Goal: Information Seeking & Learning: Get advice/opinions

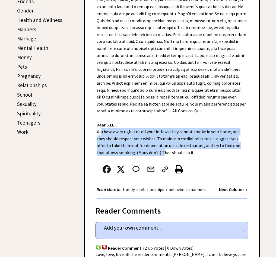
scroll to position [163, 0]
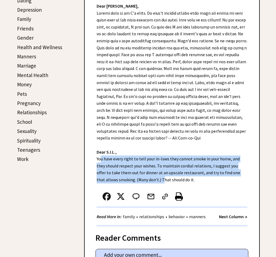
click at [22, 95] on link "Pets" at bounding box center [22, 94] width 10 height 7
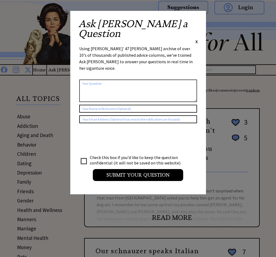
drag, startPoint x: 196, startPoint y: 22, endPoint x: 186, endPoint y: 68, distance: 46.5
click at [196, 39] on span "X" at bounding box center [196, 41] width 2 height 5
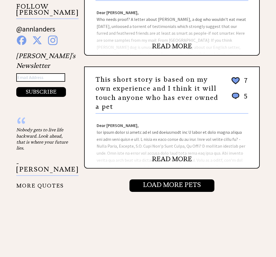
scroll to position [597, 0]
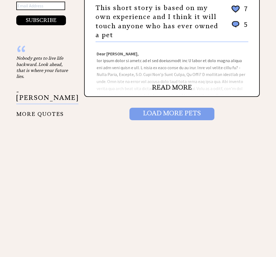
click at [182, 108] on input "Load More Pets" at bounding box center [171, 114] width 85 height 12
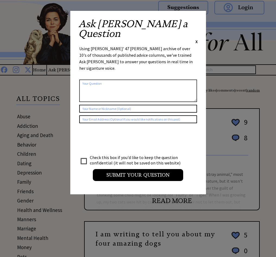
click at [197, 39] on span "X" at bounding box center [196, 41] width 2 height 5
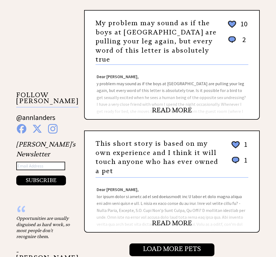
scroll to position [489, 0]
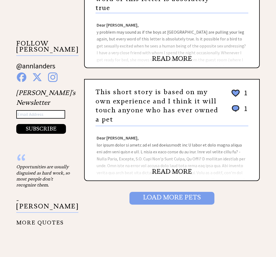
click at [172, 192] on input "Load More Pets" at bounding box center [171, 198] width 85 height 12
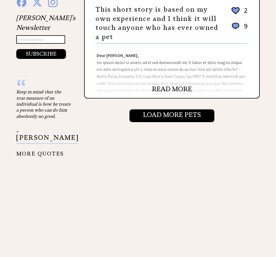
scroll to position [570, 0]
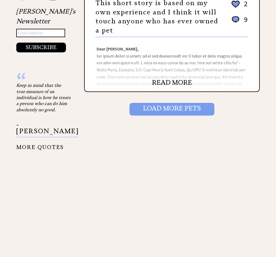
click at [173, 108] on input "Load More Pets" at bounding box center [171, 109] width 85 height 12
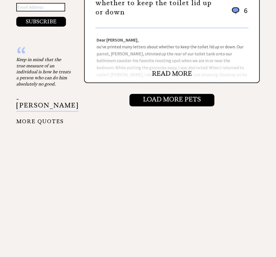
scroll to position [597, 0]
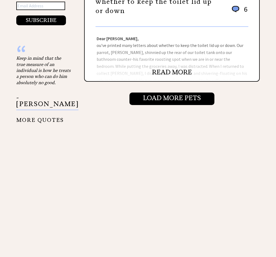
click at [172, 68] on link "READ MORE" at bounding box center [172, 72] width 40 height 8
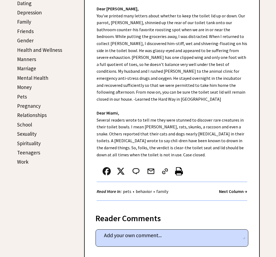
scroll to position [163, 0]
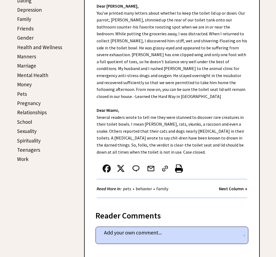
click at [22, 160] on link "Work" at bounding box center [22, 159] width 11 height 7
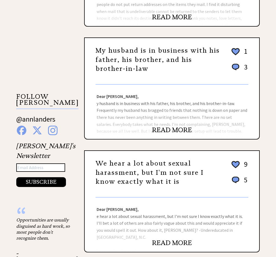
scroll to position [434, 0]
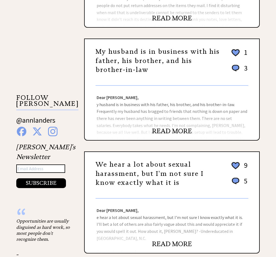
click at [170, 131] on link "READ MORE" at bounding box center [172, 131] width 40 height 8
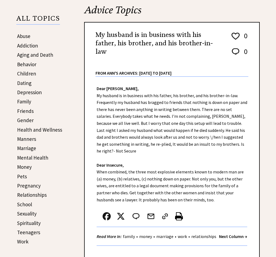
scroll to position [81, 0]
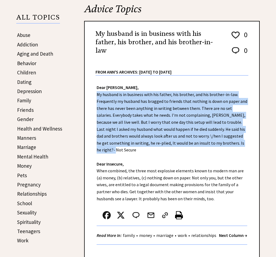
drag, startPoint x: 97, startPoint y: 94, endPoint x: 244, endPoint y: 145, distance: 155.3
click at [244, 145] on div "Dear Ann Landers, My husband is in business with his father, his brother, and h…" at bounding box center [172, 163] width 175 height 175
drag, startPoint x: 244, startPoint y: 145, endPoint x: 226, endPoint y: 133, distance: 21.8
copy div "My husband is in business with his father, his brother, and his brother-in-law.…"
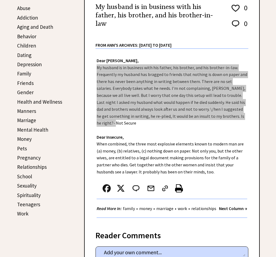
scroll to position [109, 0]
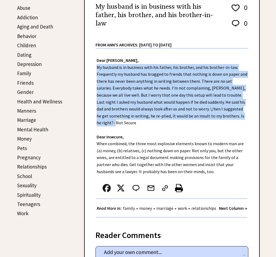
drag, startPoint x: 97, startPoint y: 136, endPoint x: 186, endPoint y: 164, distance: 93.5
click at [186, 164] on div "Dear Ann Landers, My husband is in business with his father, his brother, and h…" at bounding box center [172, 136] width 175 height 175
drag, startPoint x: 186, startPoint y: 164, endPoint x: 170, endPoint y: 150, distance: 21.0
copy div "When combined, the three most explosive elements known to modern man are (a) mo…"
